Goal: Navigation & Orientation: Find specific page/section

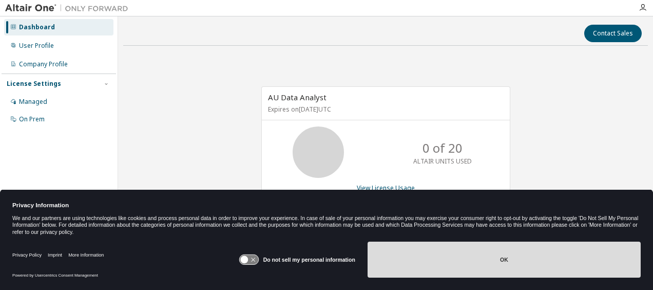
click at [462, 262] on button "OK" at bounding box center [504, 259] width 273 height 36
